Goal: Transaction & Acquisition: Download file/media

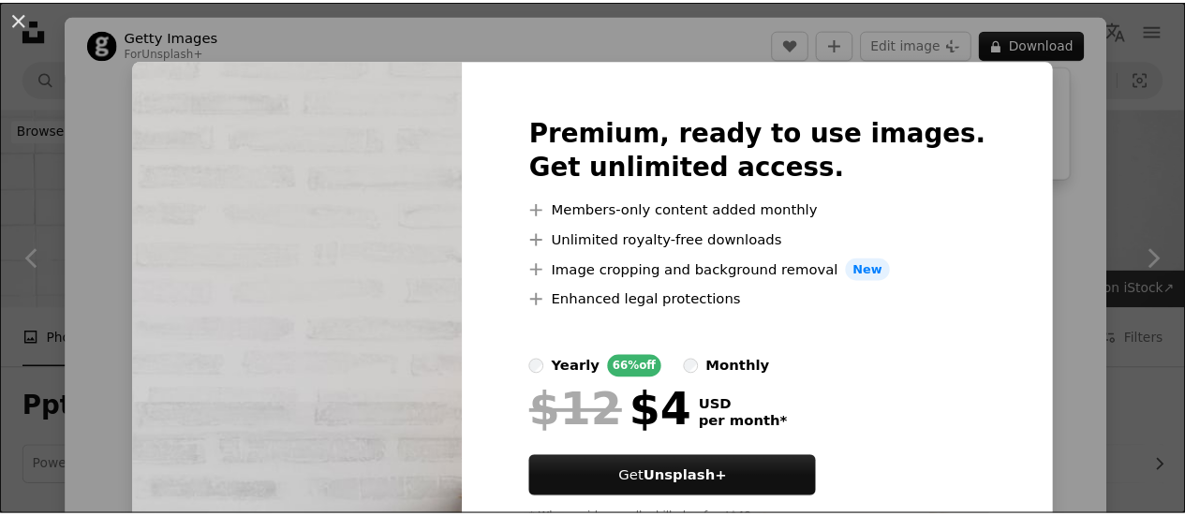
scroll to position [687, 0]
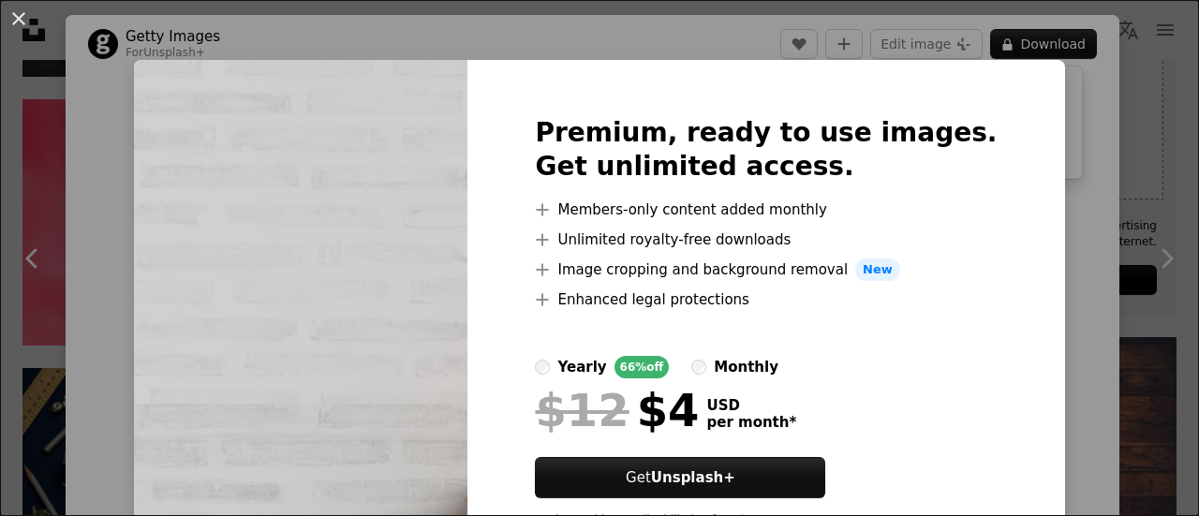
click at [1049, 251] on div "An X shape Premium, ready to use images. Get unlimited access. A plus sign Memb…" at bounding box center [599, 258] width 1199 height 516
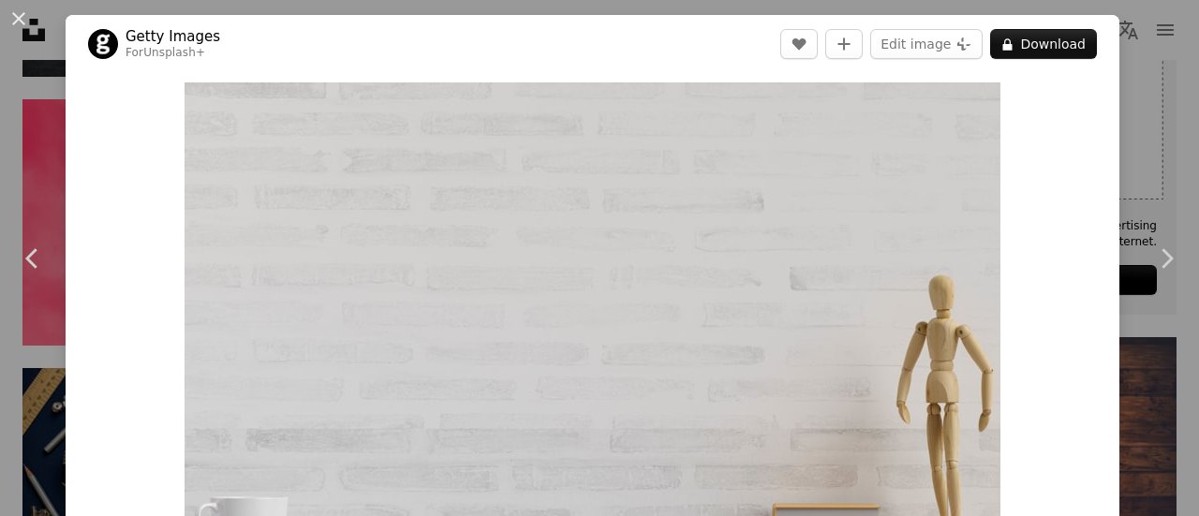
click at [1141, 128] on div "An X shape Chevron left Chevron right Getty Images For Unsplash+ A heart A plus…" at bounding box center [599, 258] width 1199 height 516
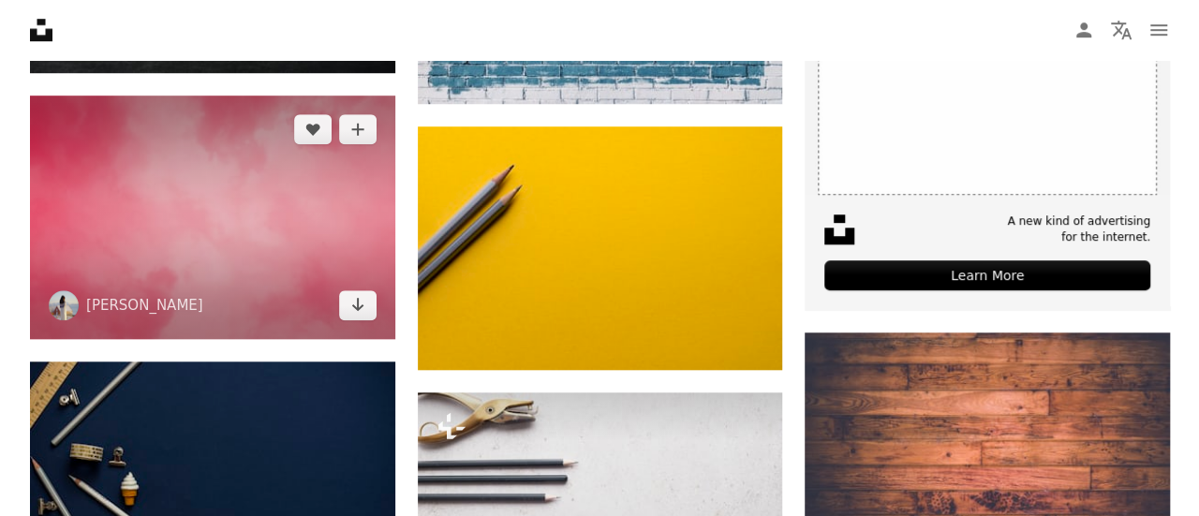
scroll to position [343, 0]
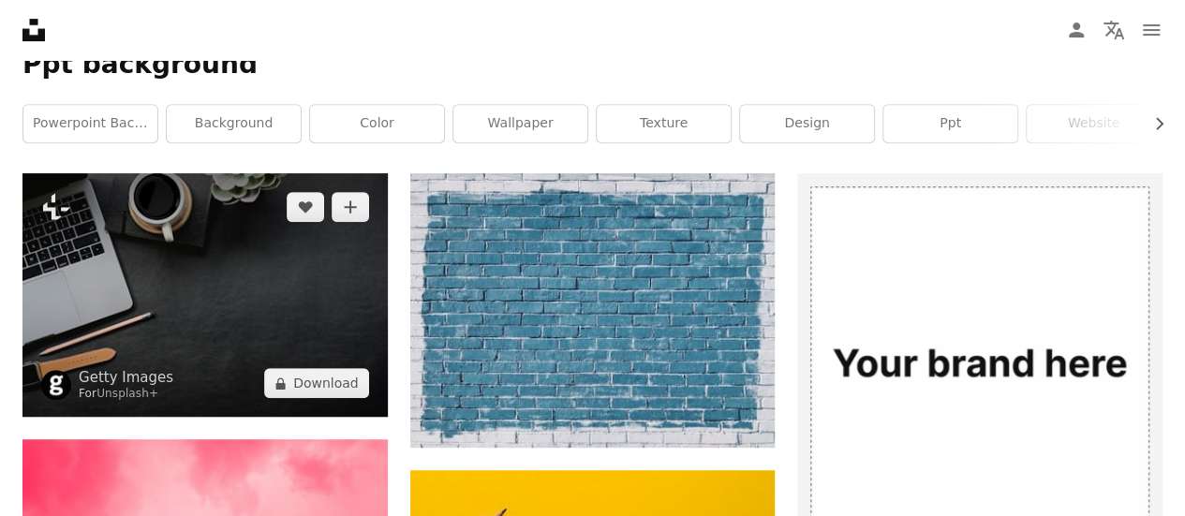
click at [197, 285] on img at bounding box center [204, 295] width 365 height 244
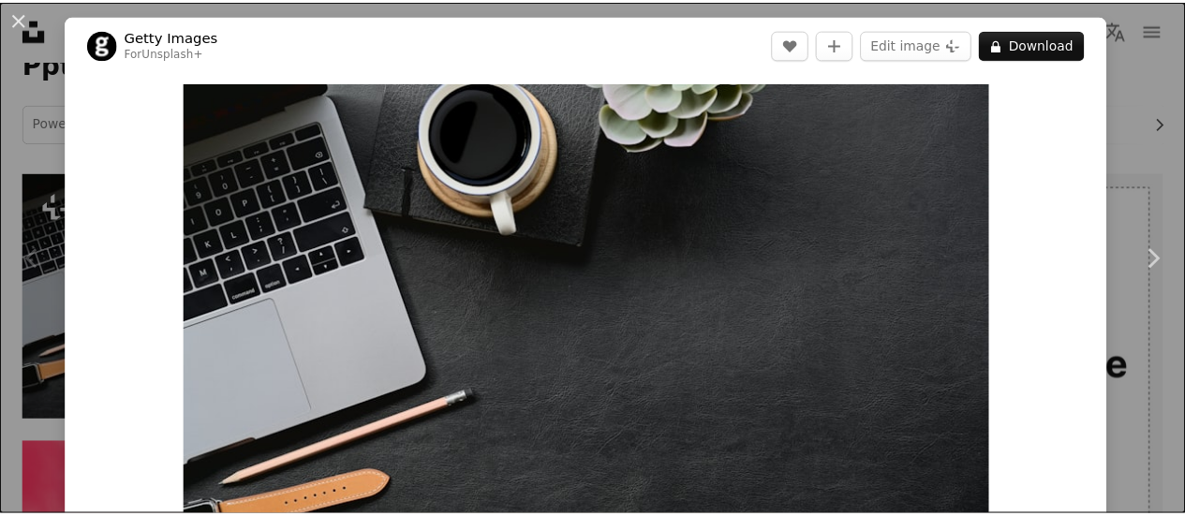
scroll to position [452, 0]
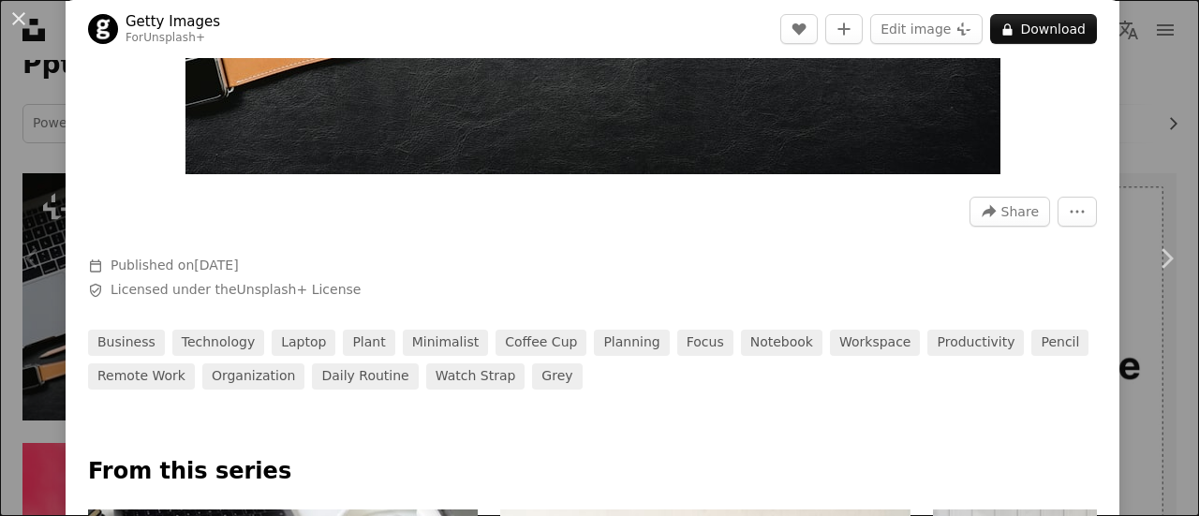
click at [1139, 100] on div "An X shape Chevron left Chevron right Getty Images For Unsplash+ A heart A plus…" at bounding box center [599, 258] width 1199 height 516
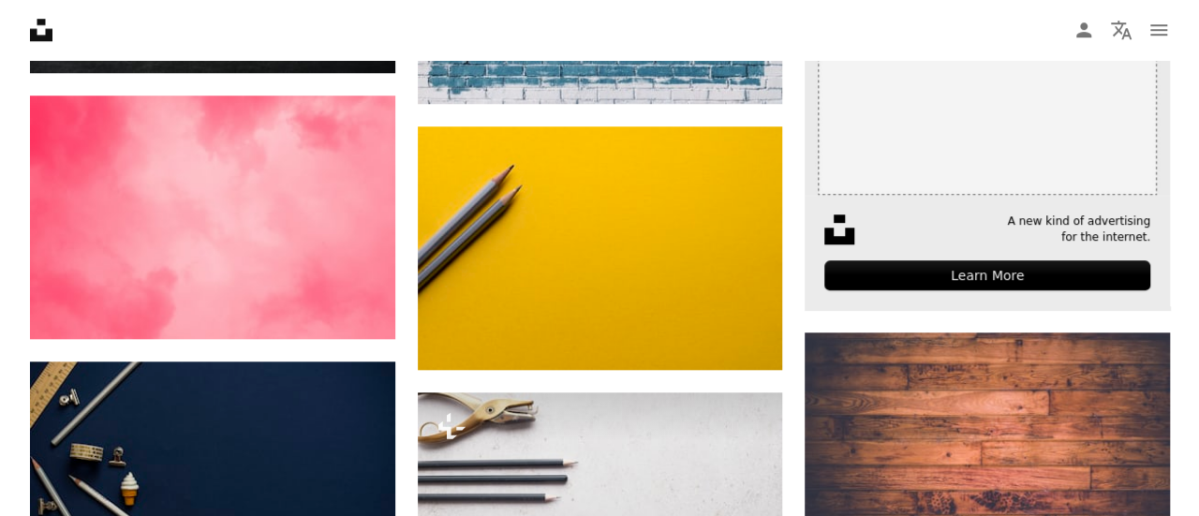
scroll to position [1031, 0]
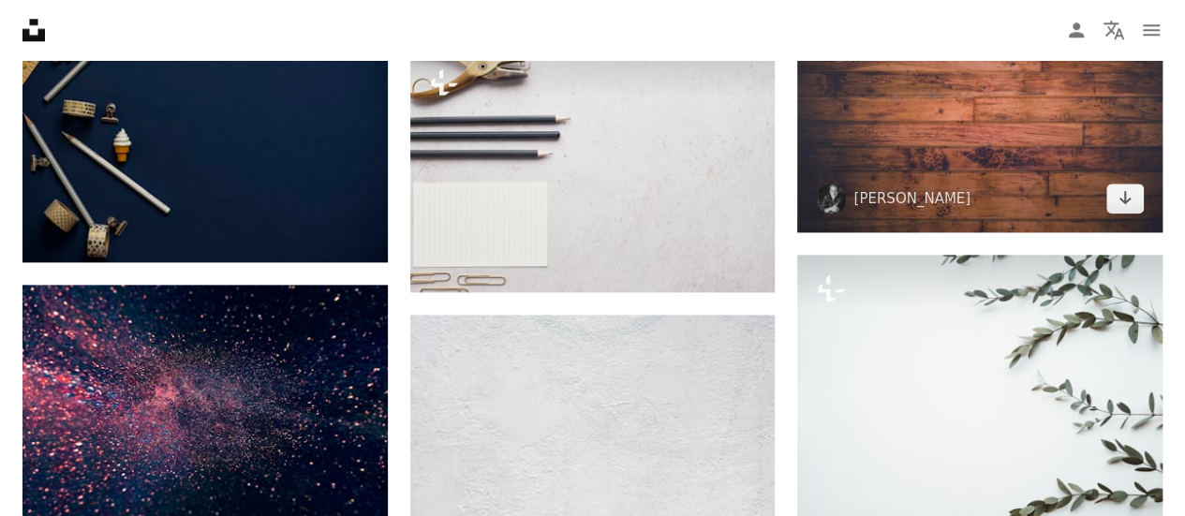
click at [959, 145] on img at bounding box center [979, 111] width 365 height 244
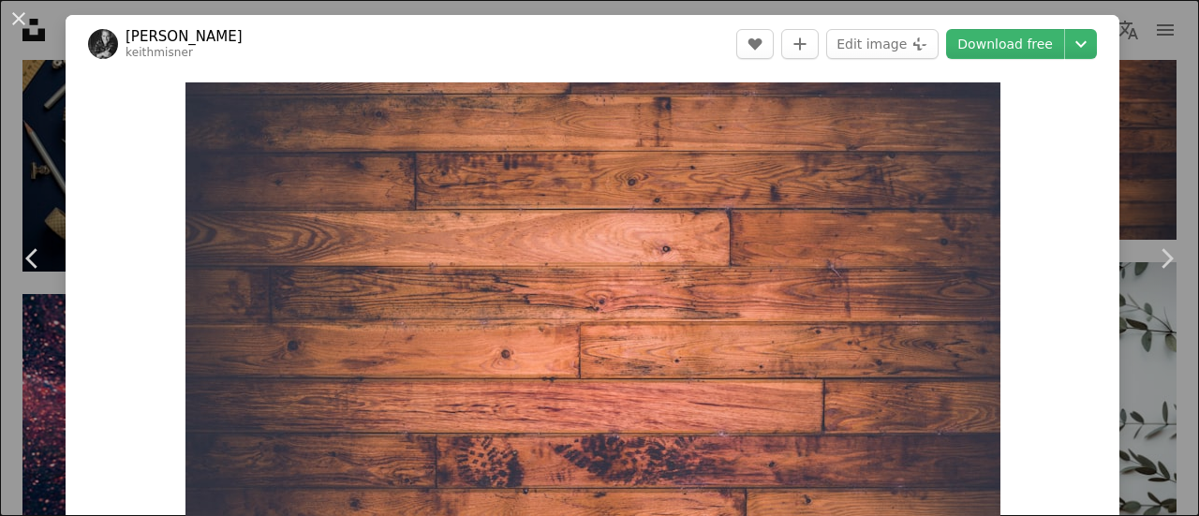
click at [1124, 121] on div "An X shape Chevron left Chevron right [PERSON_NAME] keithmisner A heart A plus …" at bounding box center [599, 258] width 1199 height 516
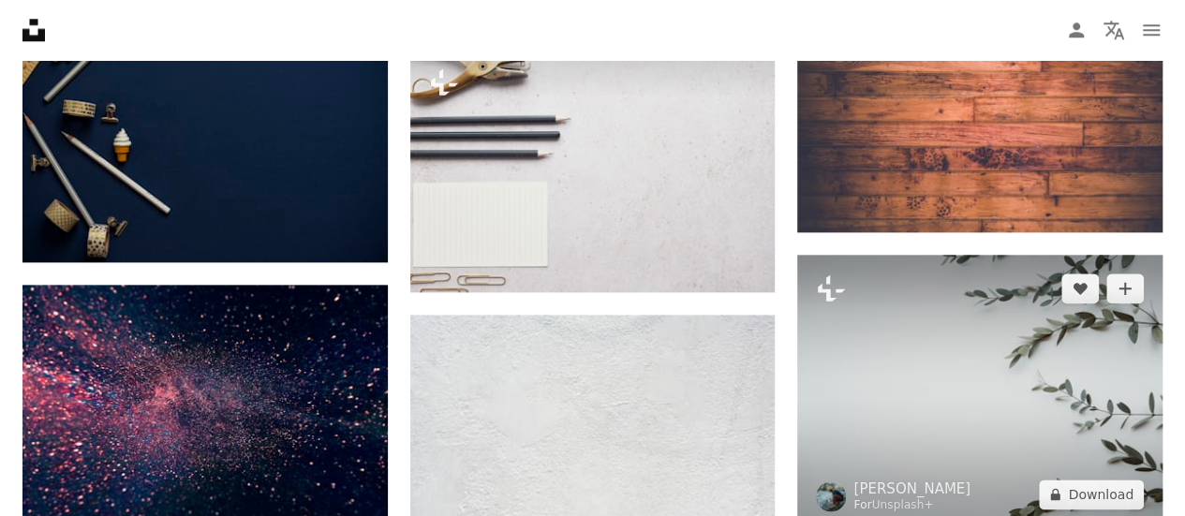
click at [911, 357] on img at bounding box center [979, 392] width 365 height 274
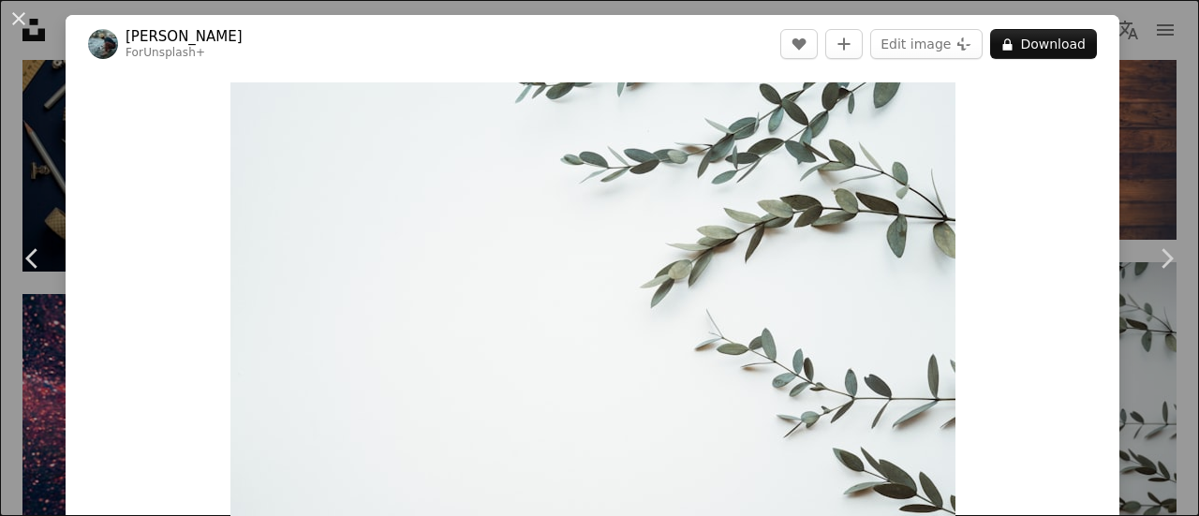
click at [1132, 168] on div "An X shape Chevron left Chevron right [PERSON_NAME] For Unsplash+ A heart A plu…" at bounding box center [599, 258] width 1199 height 516
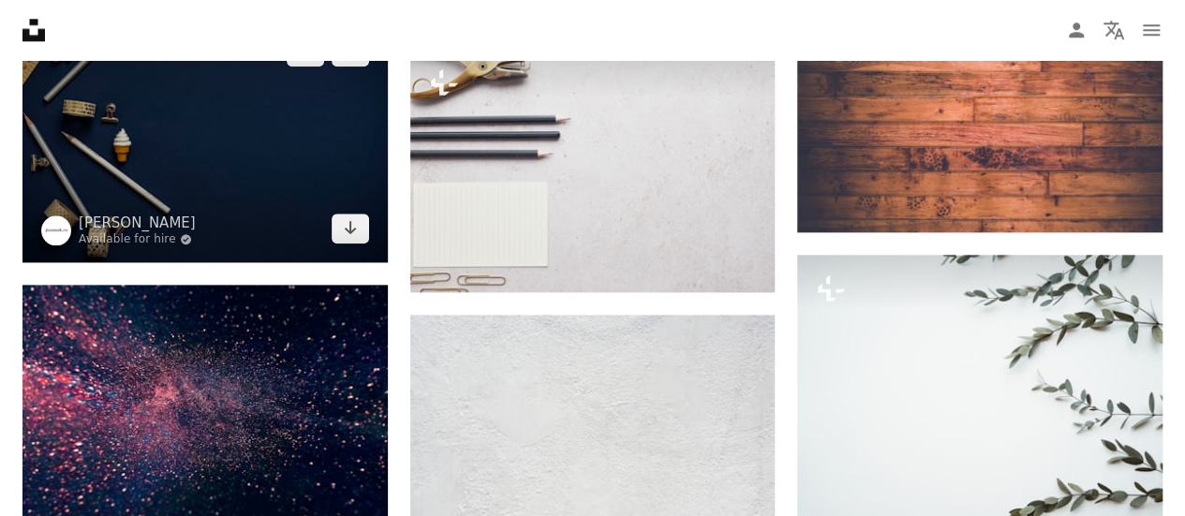
click at [187, 203] on img at bounding box center [204, 140] width 365 height 244
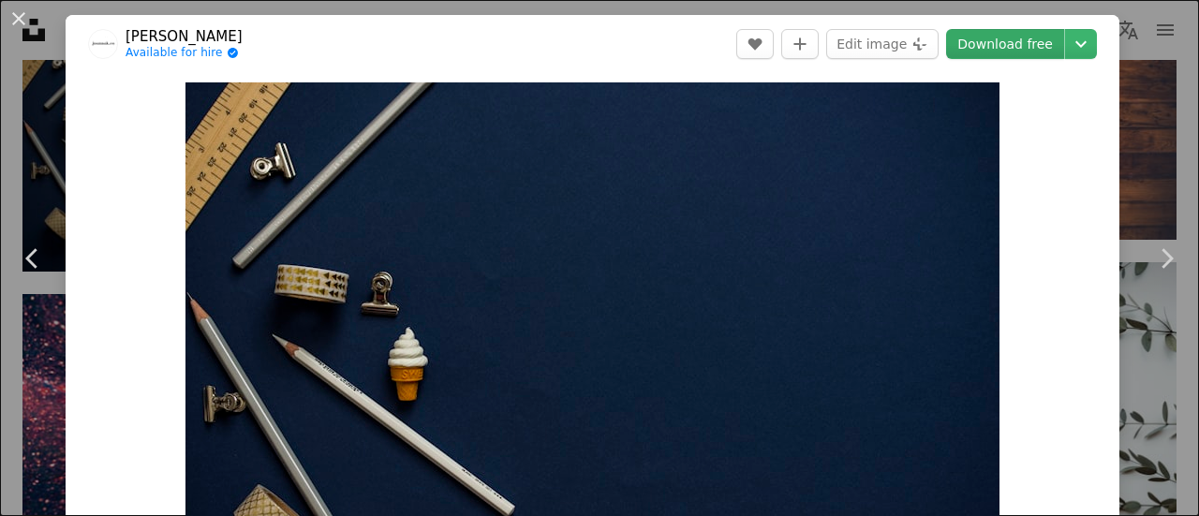
click at [992, 40] on link "Download free" at bounding box center [1005, 44] width 118 height 30
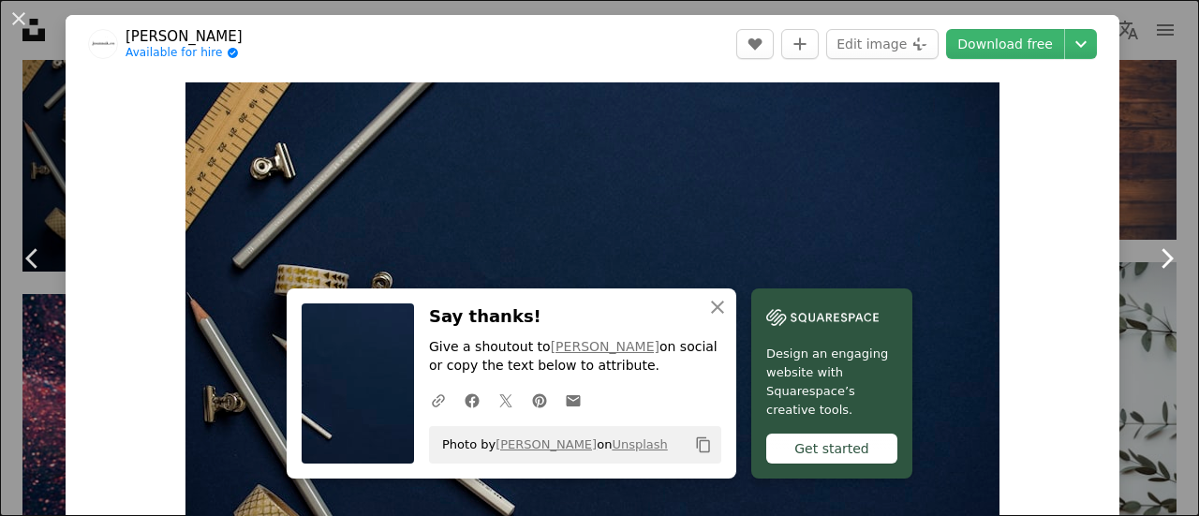
click at [1149, 199] on link "Chevron right" at bounding box center [1167, 259] width 66 height 180
